Goal: Transaction & Acquisition: Purchase product/service

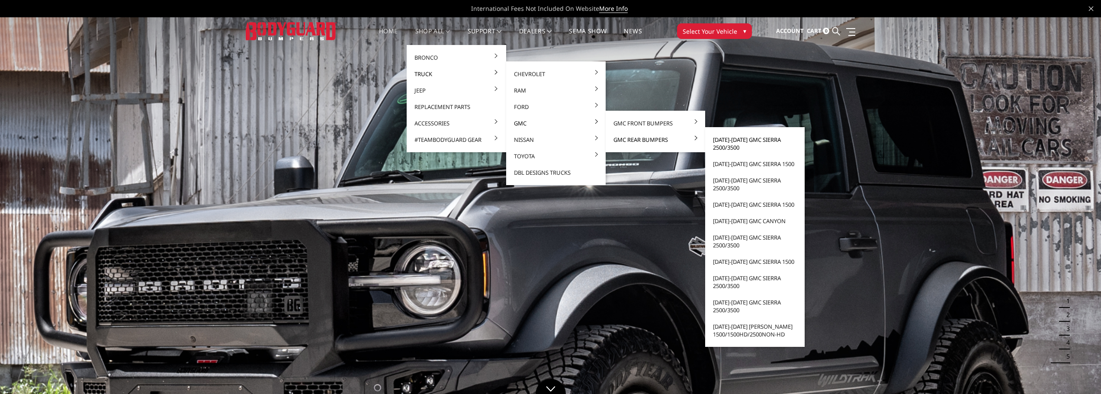
click at [734, 140] on link "[DATE]-[DATE] GMC Sierra 2500/3500" at bounding box center [755, 144] width 93 height 24
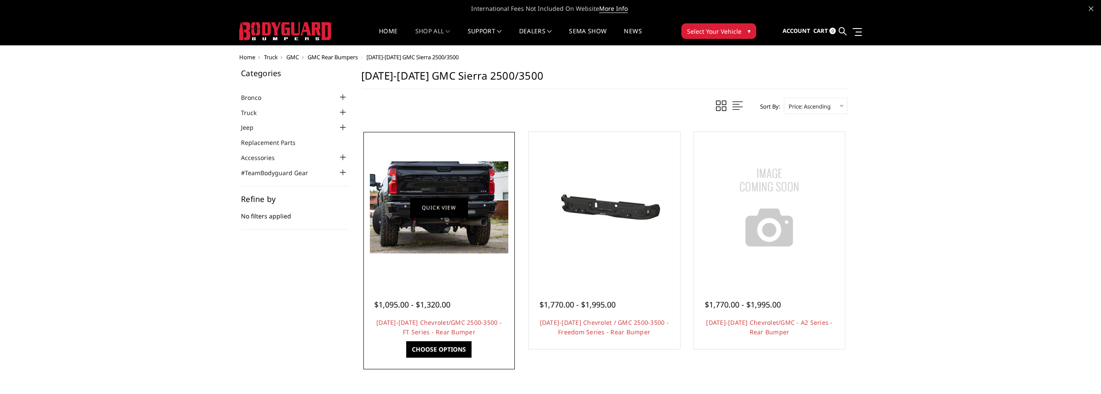
click at [444, 205] on link "Quick view" at bounding box center [439, 207] width 58 height 20
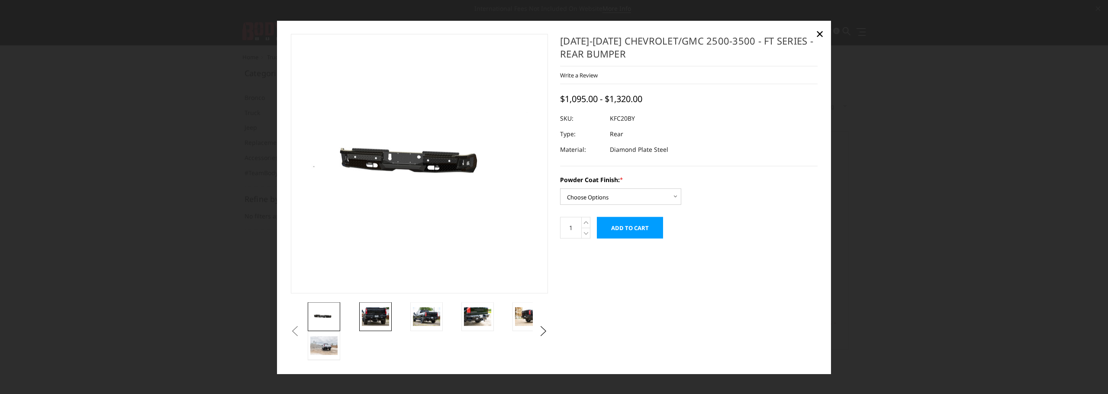
click at [374, 311] on img at bounding box center [375, 317] width 27 height 18
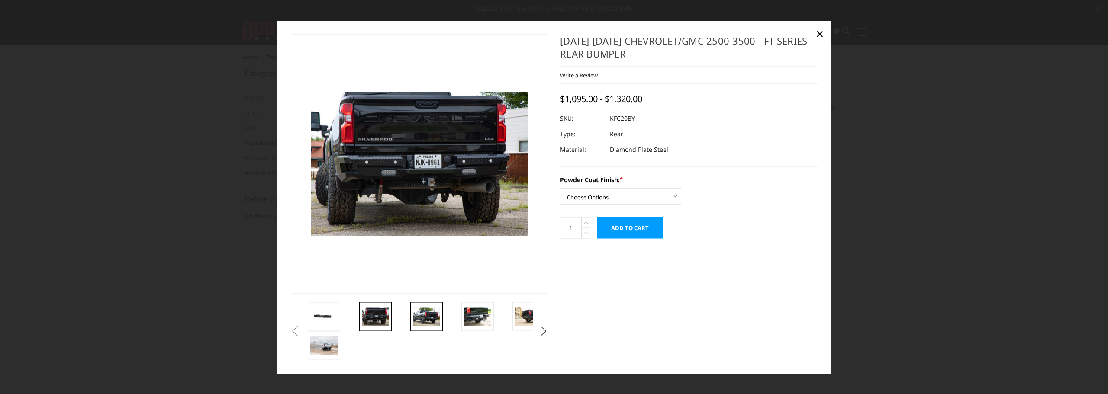
click at [424, 316] on img at bounding box center [426, 317] width 27 height 18
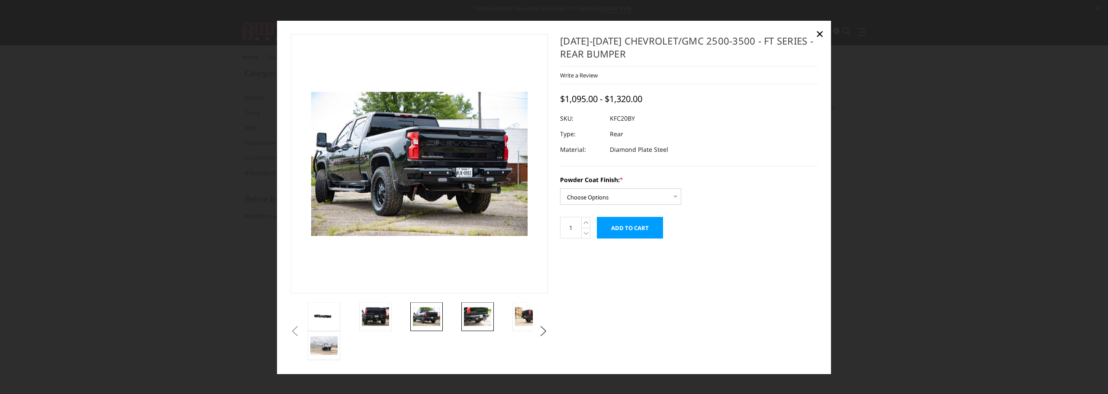
click at [474, 316] on img at bounding box center [477, 317] width 27 height 18
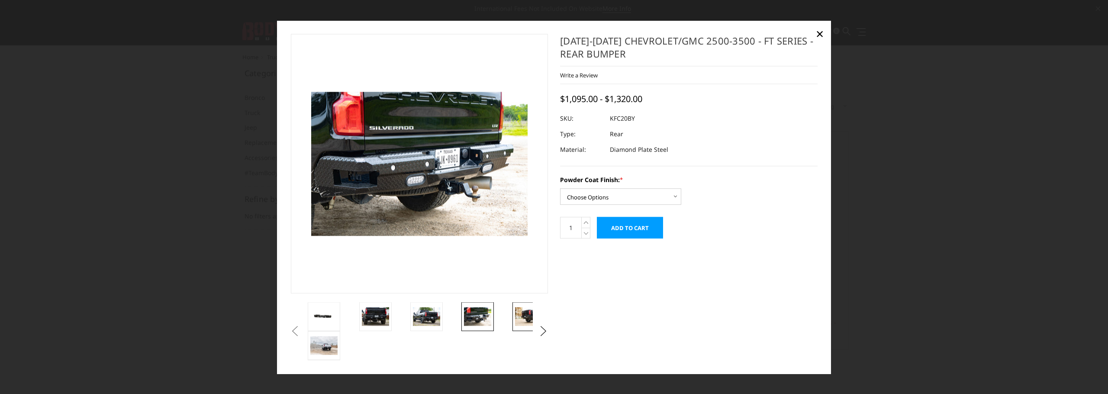
click at [524, 313] on img at bounding box center [528, 317] width 27 height 18
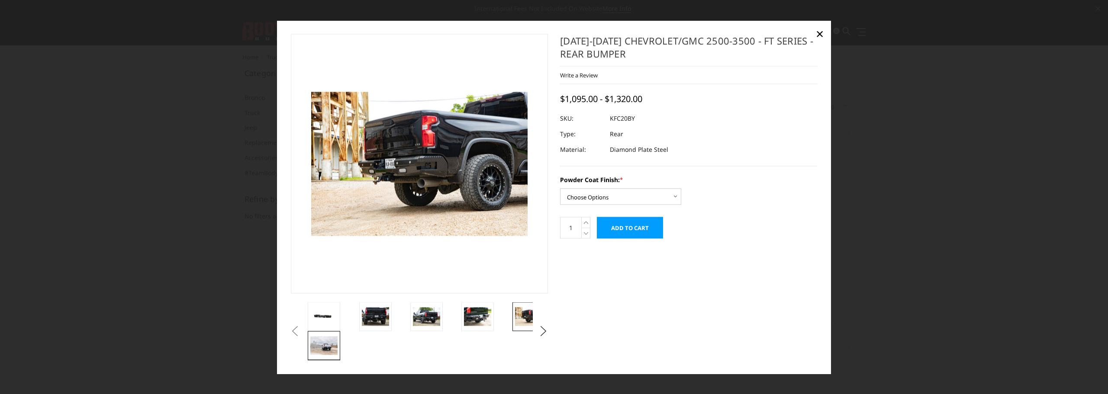
click at [326, 343] on img at bounding box center [323, 346] width 27 height 18
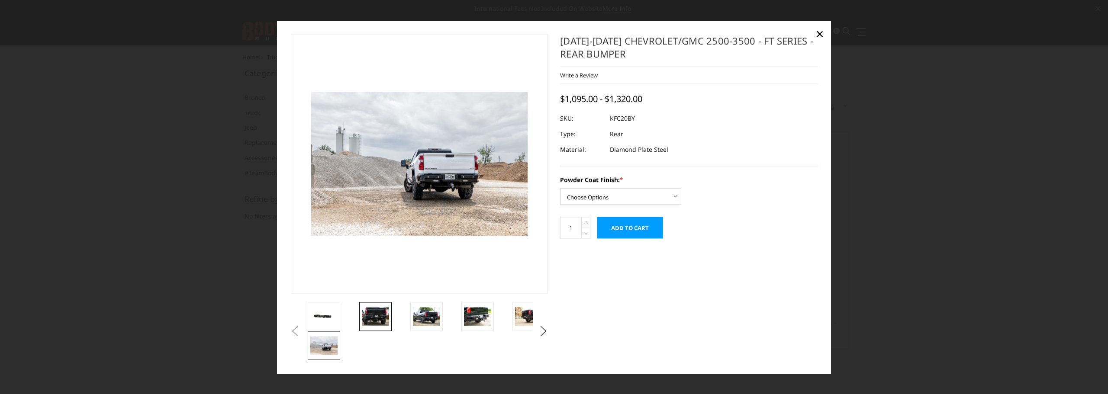
click at [370, 312] on img at bounding box center [375, 317] width 27 height 18
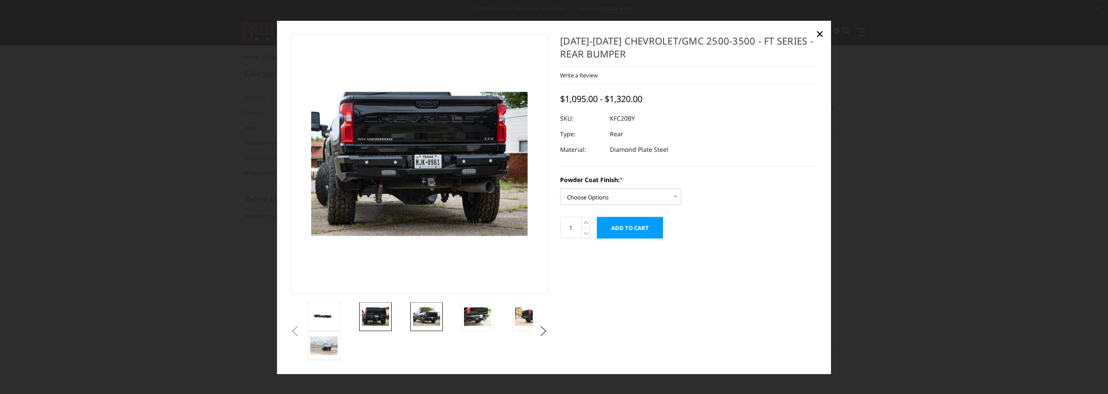
click at [426, 316] on img at bounding box center [426, 317] width 27 height 18
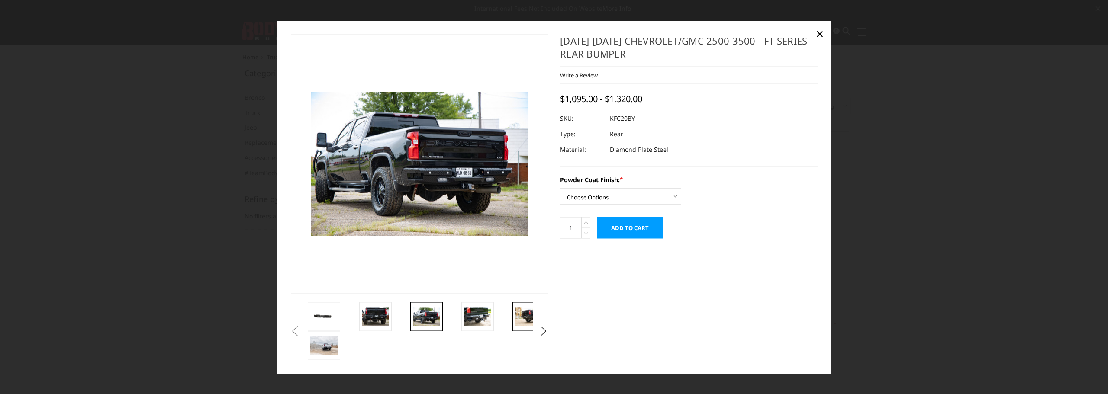
click at [528, 319] on img at bounding box center [528, 317] width 27 height 18
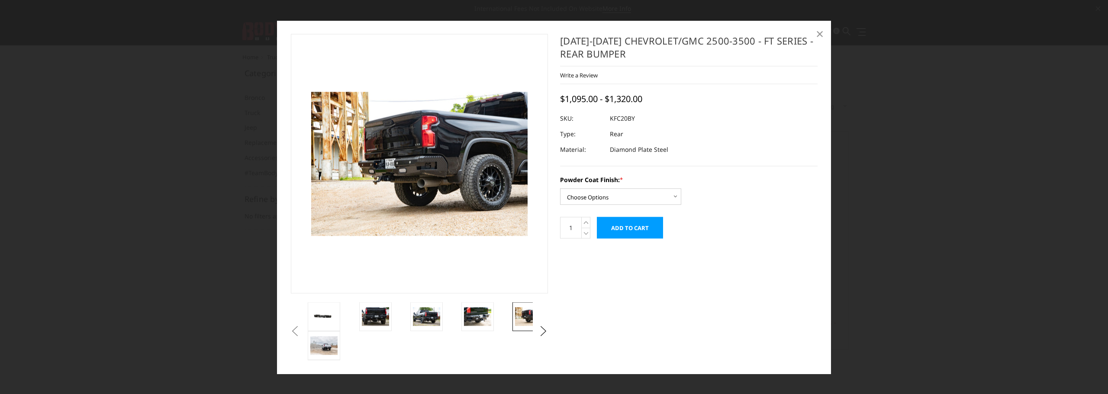
click at [820, 35] on span "×" at bounding box center [820, 33] width 8 height 19
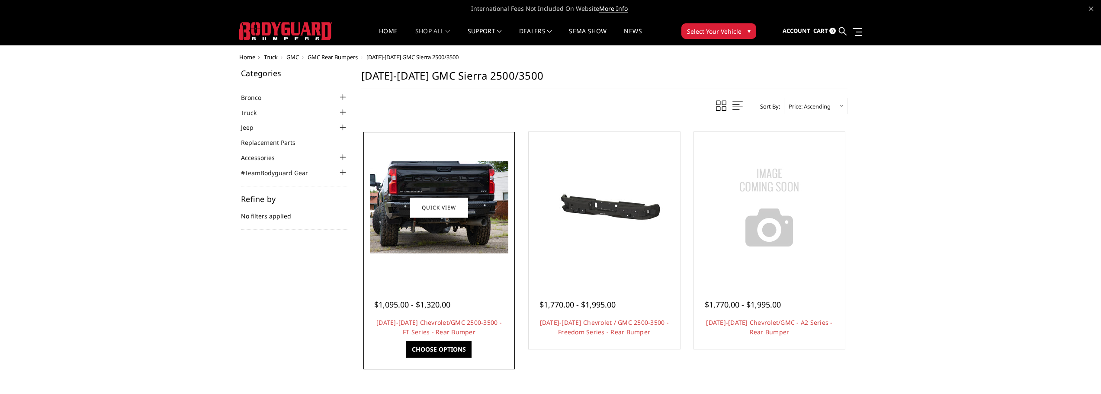
click at [443, 346] on link "Choose Options" at bounding box center [438, 349] width 65 height 16
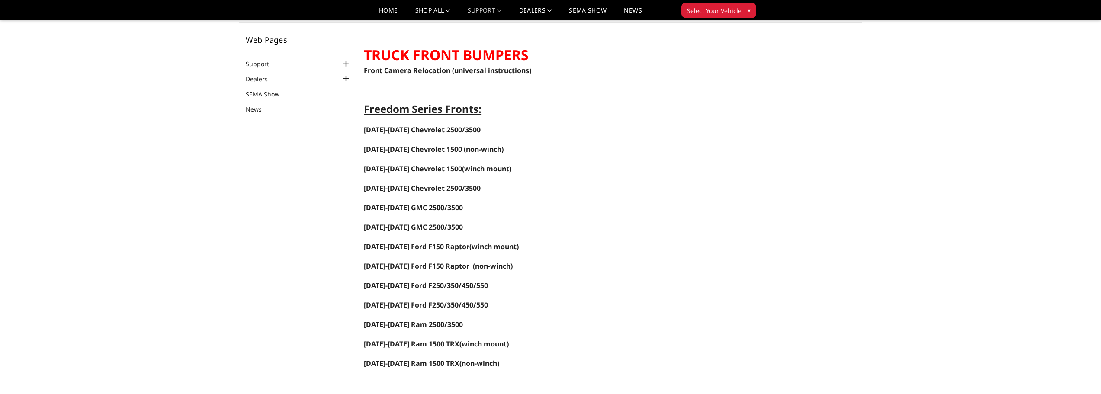
scroll to position [43, 0]
click at [406, 226] on span "2020-2023 GMC 2500/3500" at bounding box center [413, 227] width 99 height 10
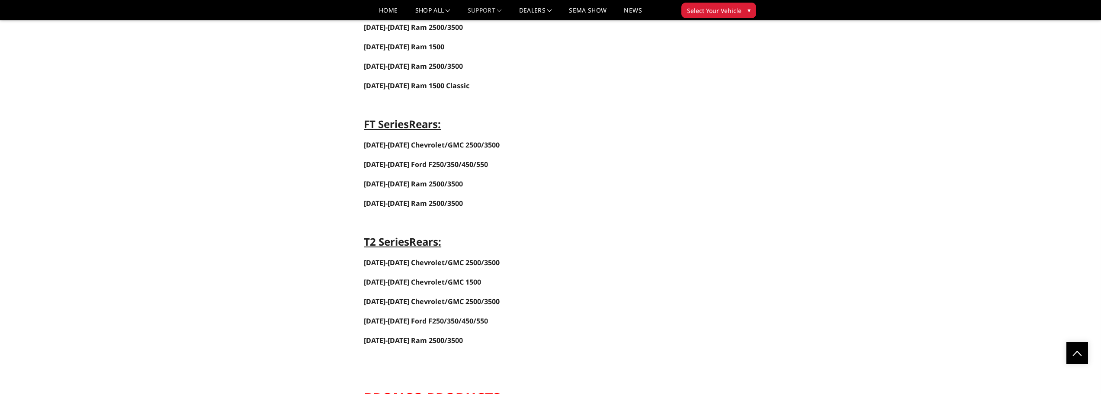
scroll to position [1730, 0]
click at [450, 144] on span "2020-2025 Chevrolet/GMC 2500/3500" at bounding box center [432, 145] width 136 height 10
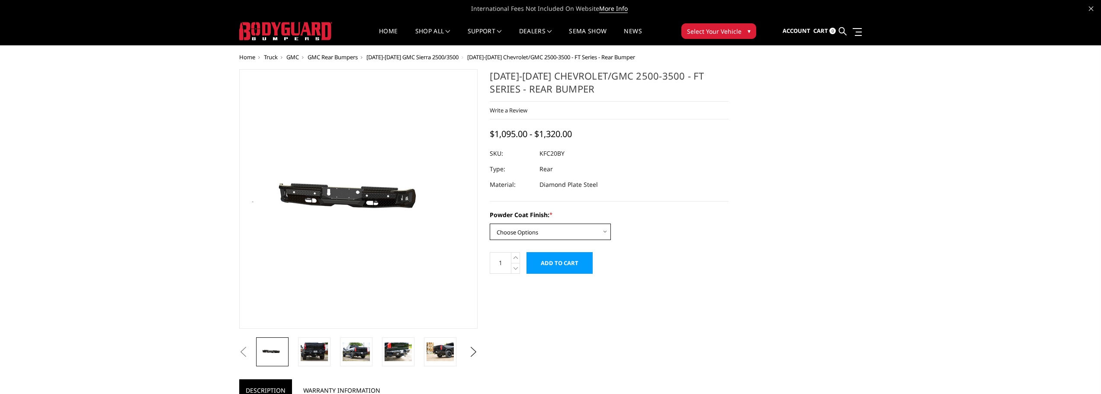
click at [604, 231] on select "Choose Options Bare Metal Gloss Black Powder Coat Textured Black Powder Coat" at bounding box center [550, 232] width 121 height 16
select select "3418"
click at [490, 224] on select "Choose Options Bare Metal Gloss Black Powder Coat Textured Black Powder Coat" at bounding box center [550, 232] width 121 height 16
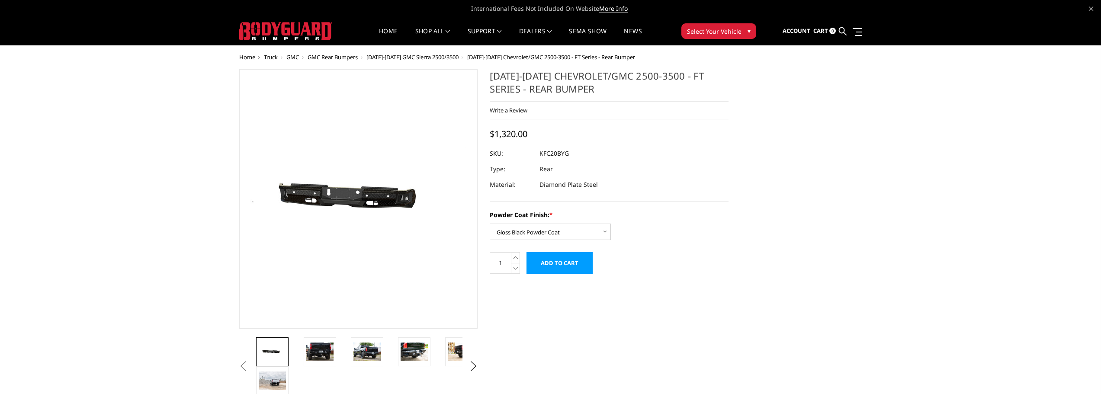
click at [561, 263] on input "Add to Cart" at bounding box center [560, 263] width 66 height 22
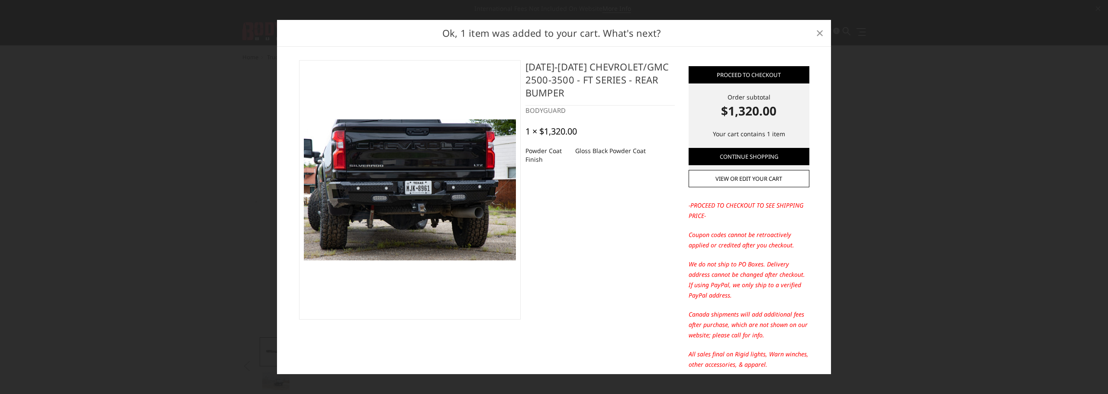
click at [818, 34] on span "×" at bounding box center [820, 32] width 8 height 19
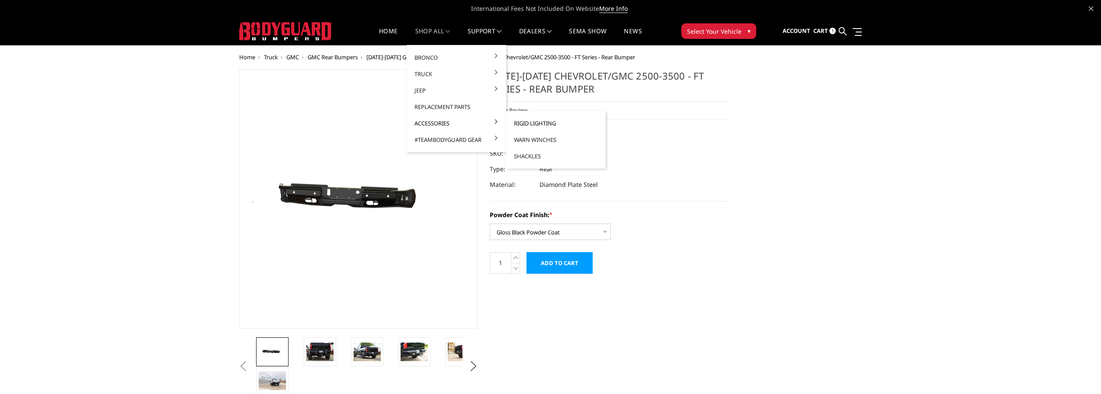
click at [522, 122] on link "Rigid Lighting" at bounding box center [556, 123] width 93 height 16
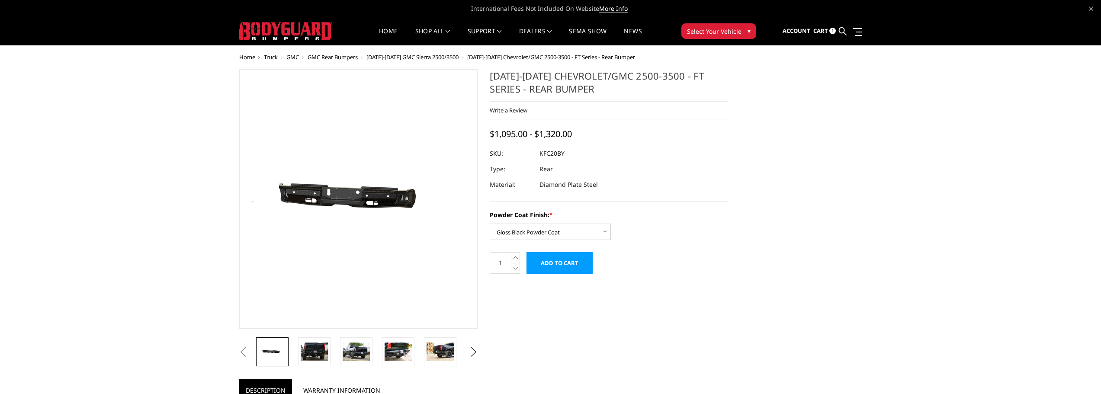
select select "3418"
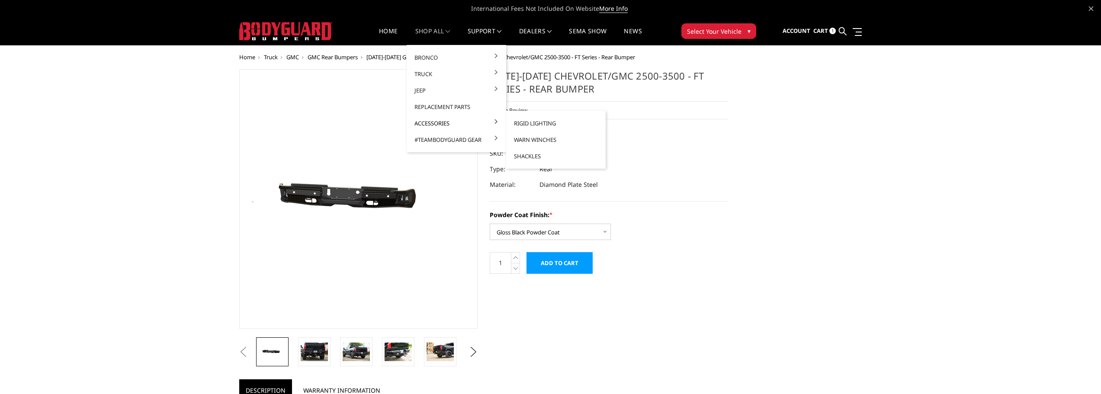
click at [437, 123] on link "Accessories" at bounding box center [456, 123] width 93 height 16
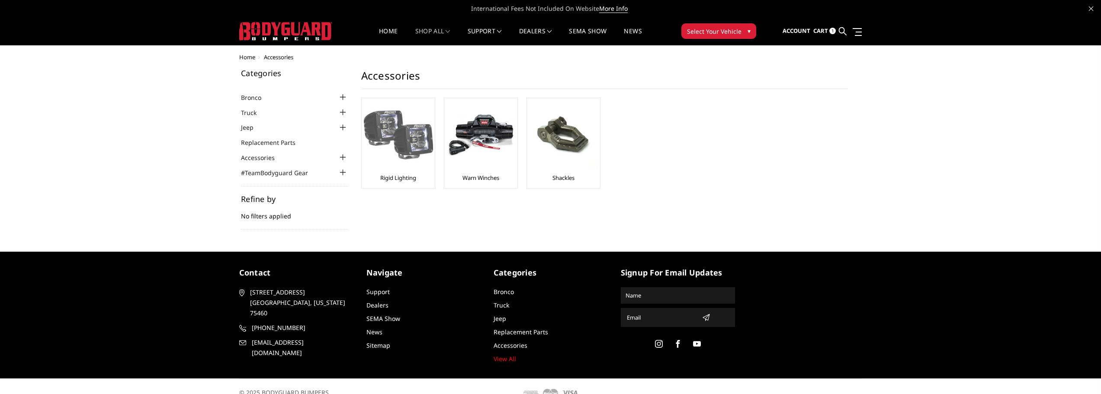
click at [390, 139] on img at bounding box center [398, 134] width 69 height 69
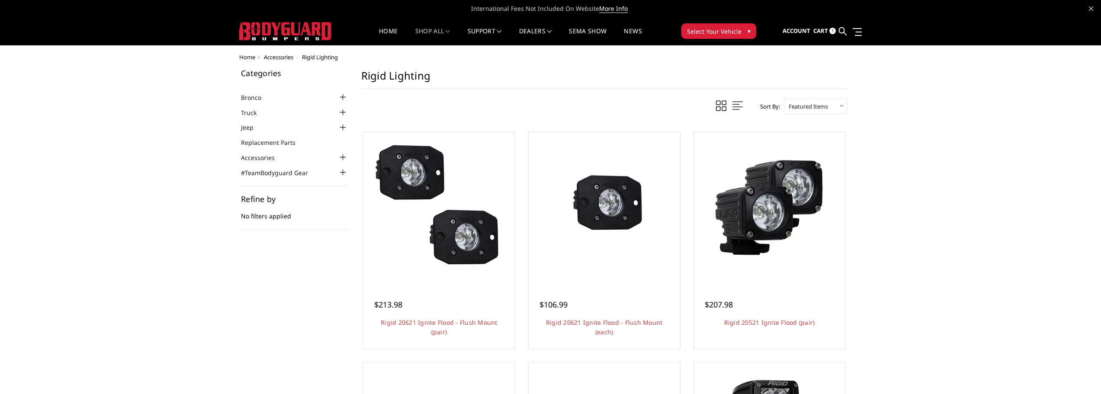
click at [343, 156] on div at bounding box center [343, 157] width 10 height 10
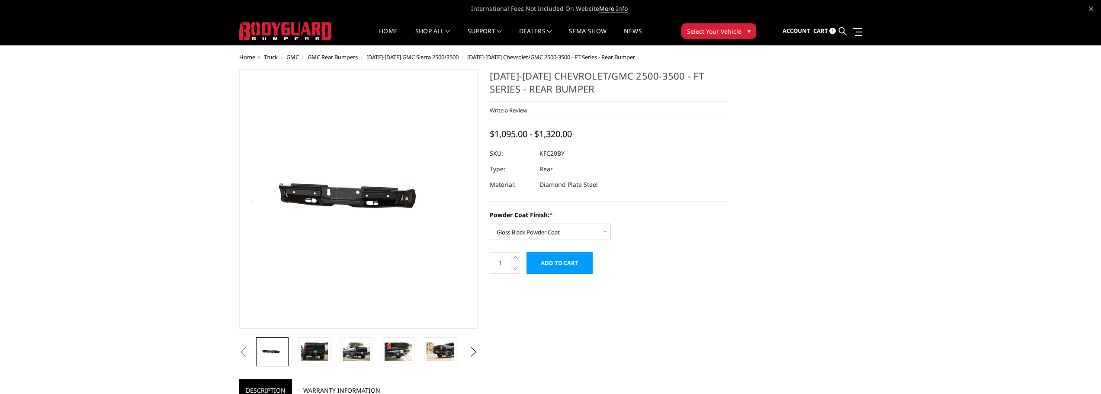
select select "3418"
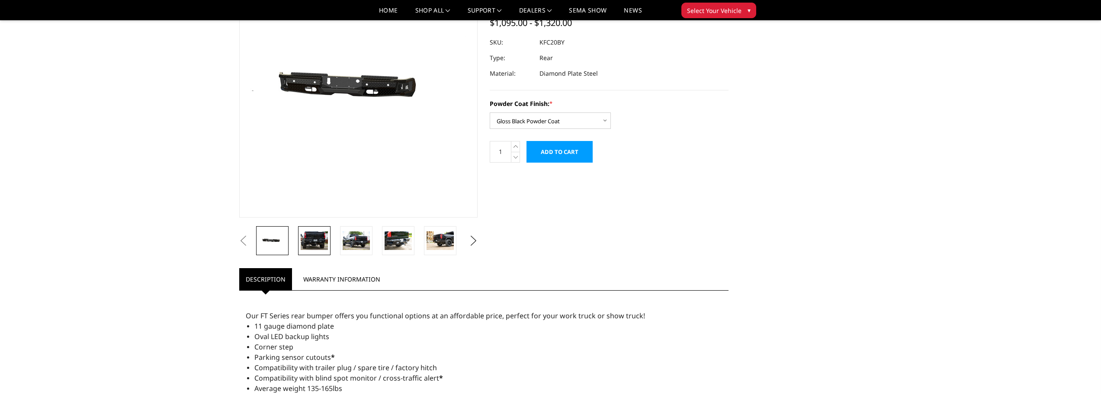
click at [316, 243] on img at bounding box center [314, 240] width 27 height 18
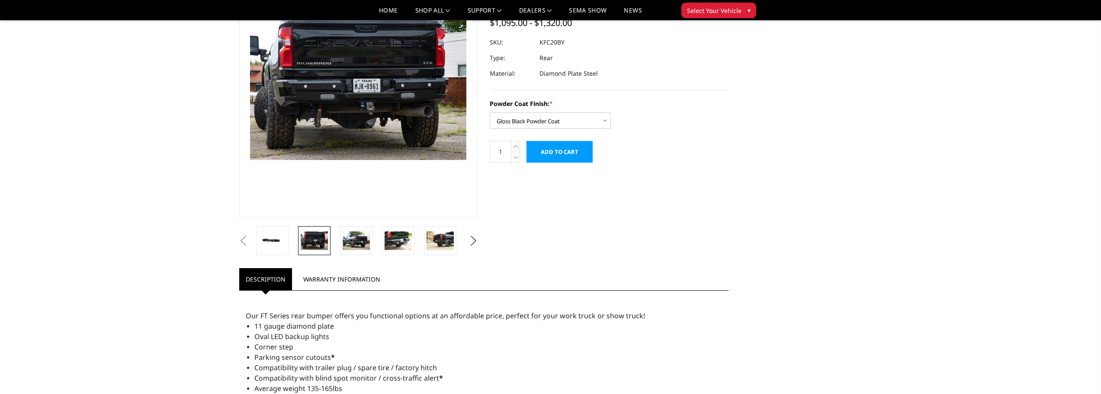
scroll to position [65, 0]
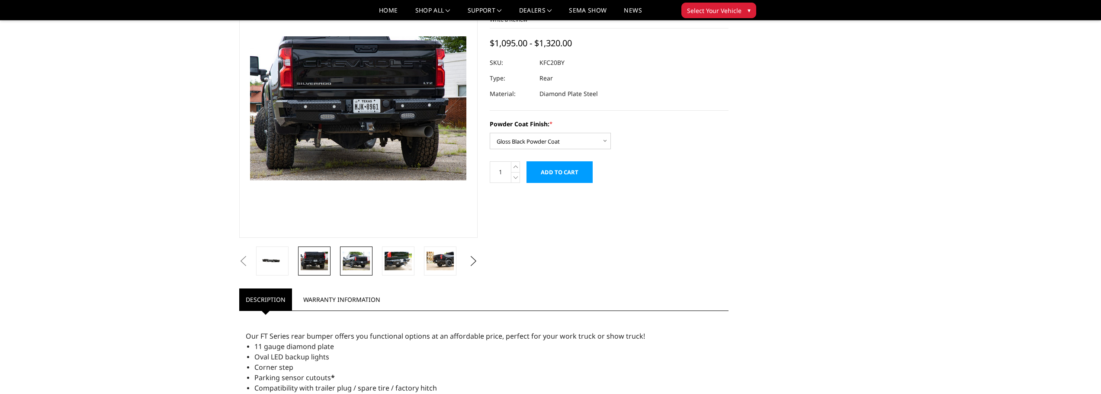
click at [357, 261] on img at bounding box center [356, 261] width 27 height 18
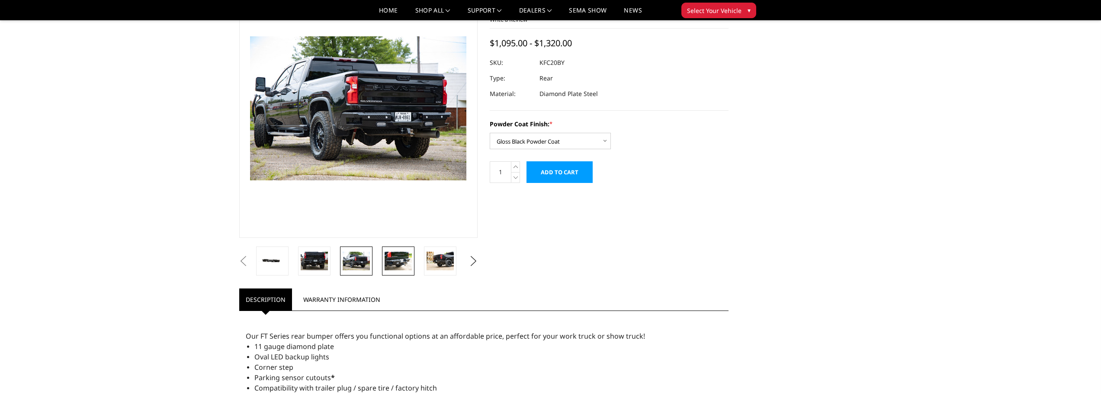
click at [399, 260] on img at bounding box center [398, 261] width 27 height 18
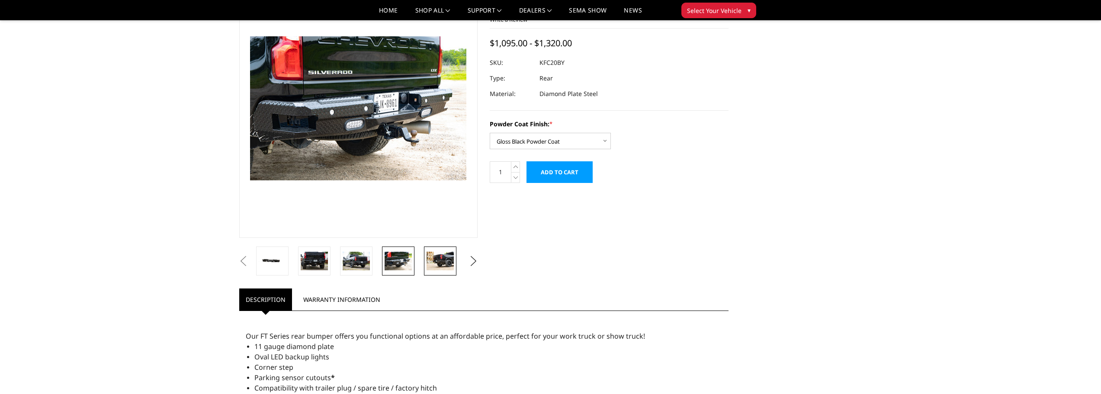
click at [442, 258] on img at bounding box center [440, 261] width 27 height 18
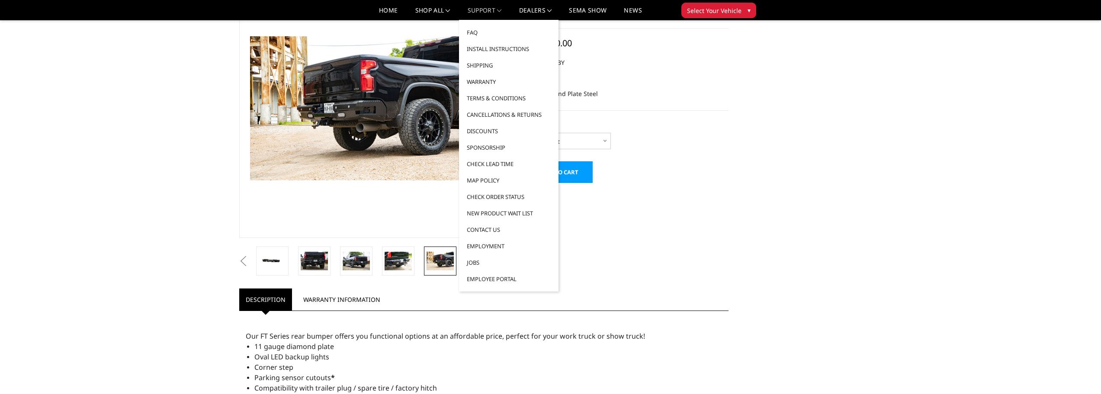
click at [495, 10] on link "Support" at bounding box center [485, 13] width 34 height 13
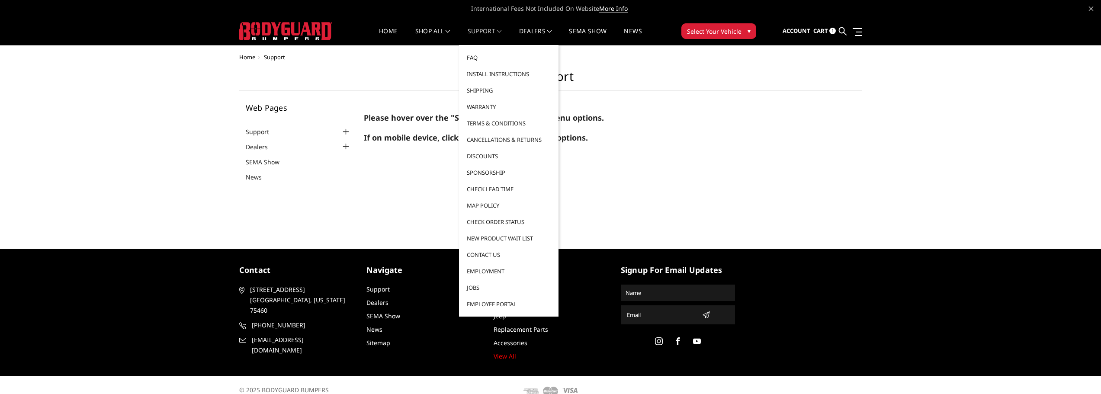
click at [475, 57] on link "FAQ" at bounding box center [509, 57] width 93 height 16
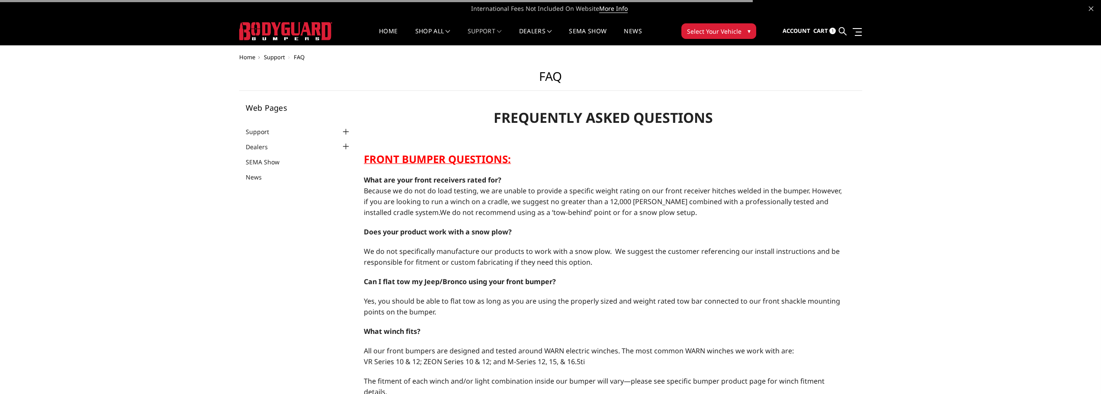
select select "US"
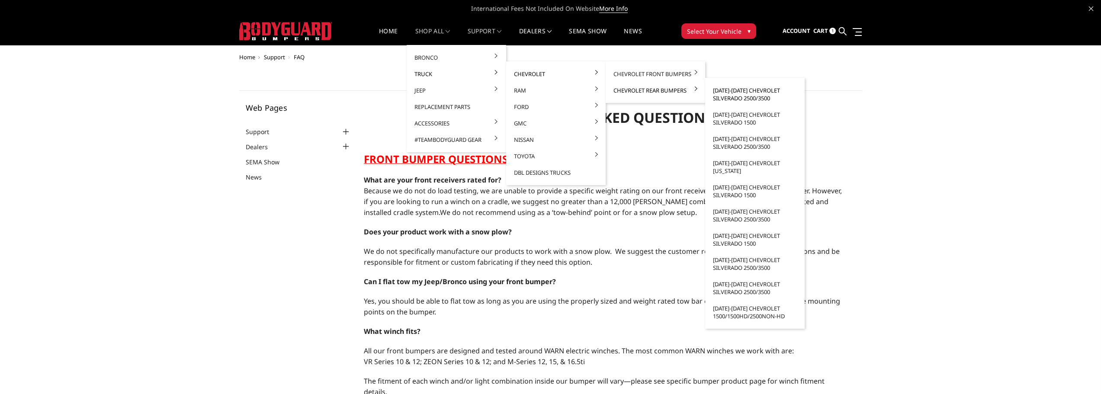
click at [736, 94] on link "[DATE]-[DATE] Chevrolet Silverado 2500/3500" at bounding box center [755, 94] width 93 height 24
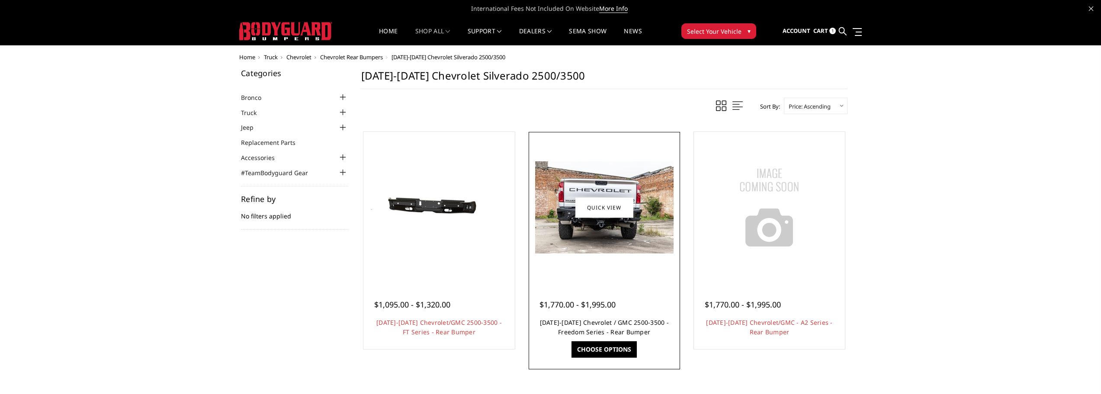
click at [590, 324] on link "[DATE]-[DATE] Chevrolet / GMC 2500-3500 - Freedom Series - Rear Bumper" at bounding box center [604, 327] width 129 height 18
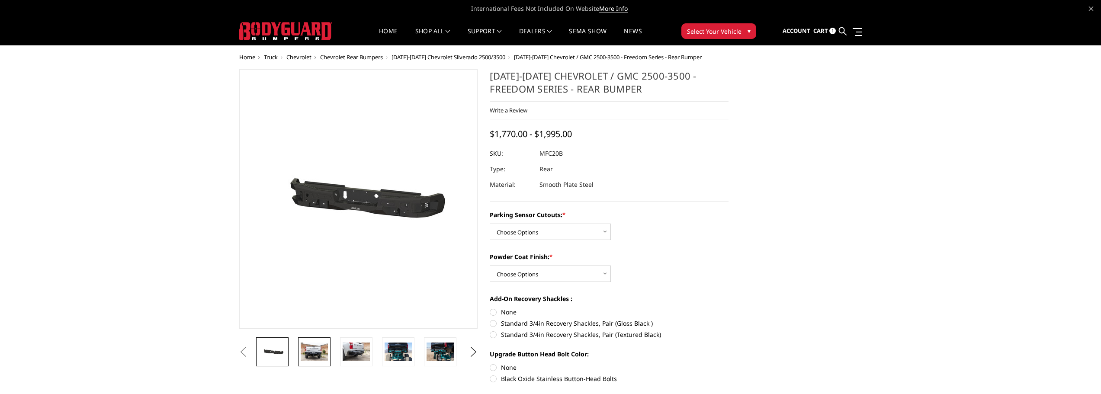
click at [314, 355] on img at bounding box center [314, 352] width 27 height 18
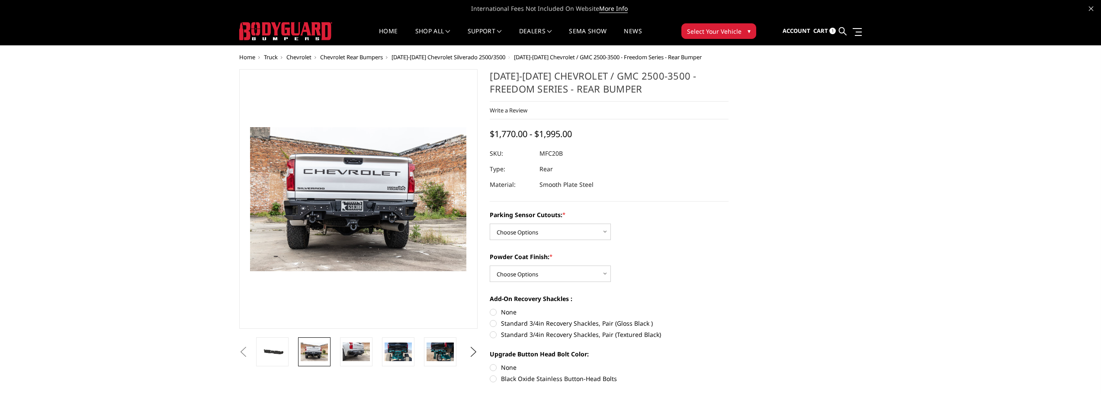
click at [485, 57] on span "[DATE]-[DATE] Chevrolet Silverado 2500/3500" at bounding box center [449, 57] width 114 height 8
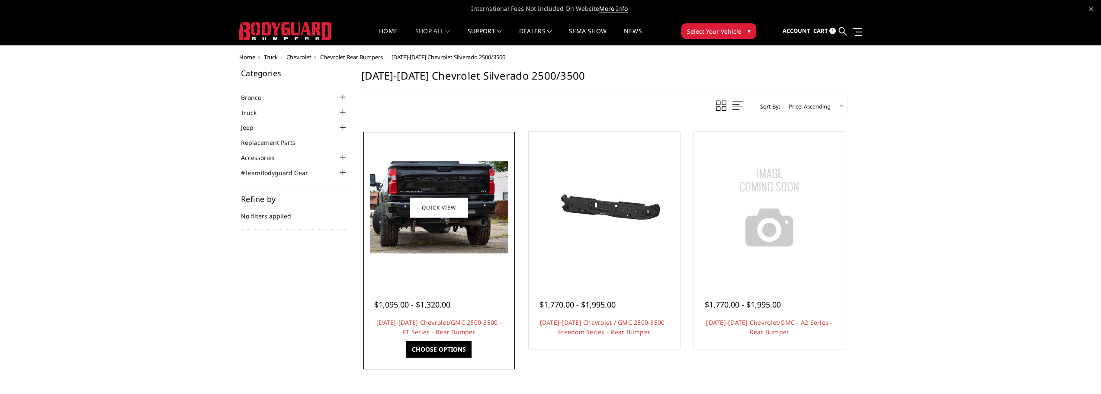
click at [446, 250] on img at bounding box center [439, 207] width 138 height 92
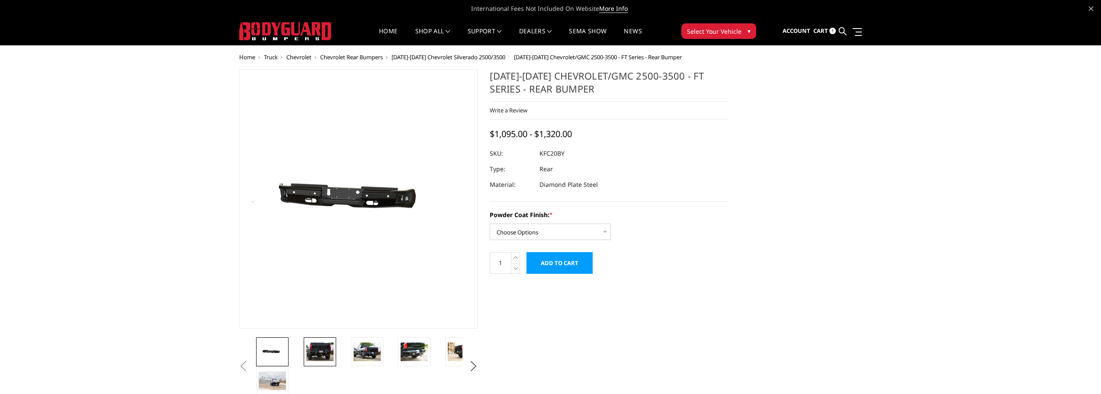
click at [328, 356] on img at bounding box center [319, 352] width 27 height 18
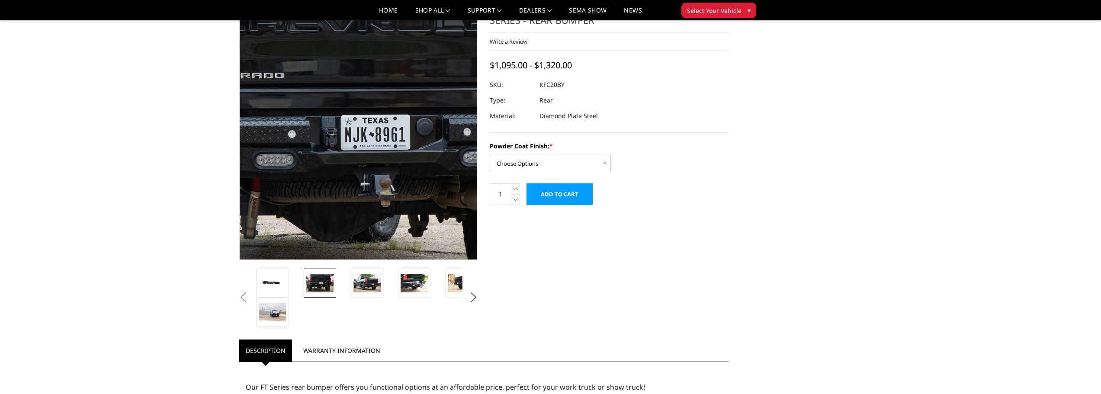
scroll to position [43, 0]
